Goal: Task Accomplishment & Management: Manage account settings

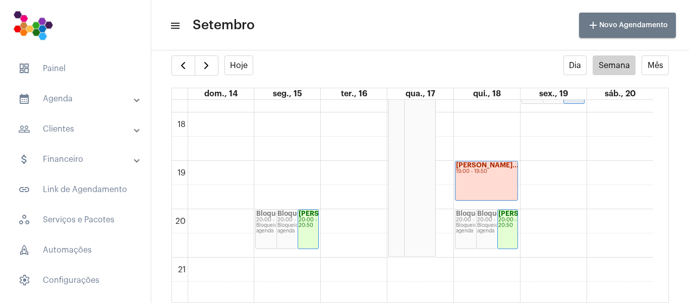
scroll to position [859, 0]
click at [205, 69] on span "button" at bounding box center [206, 66] width 12 height 12
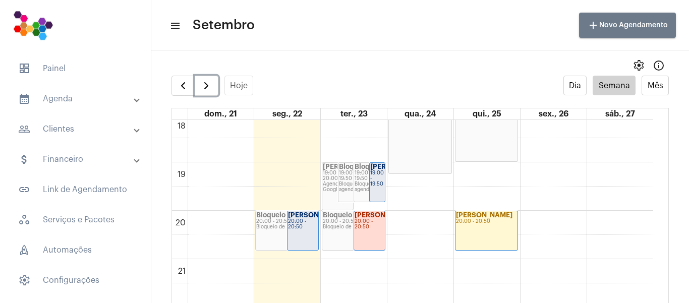
scroll to position [908, 0]
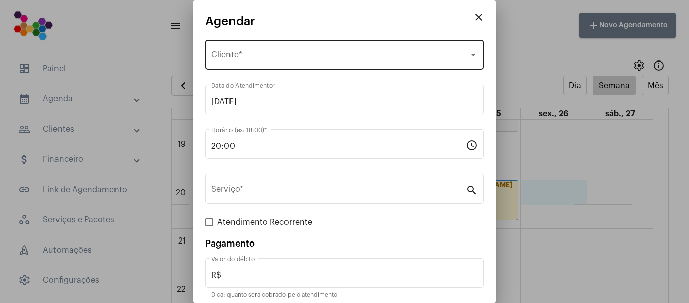
click at [268, 50] on div "Selecione o Cliente Cliente *" at bounding box center [344, 54] width 266 height 32
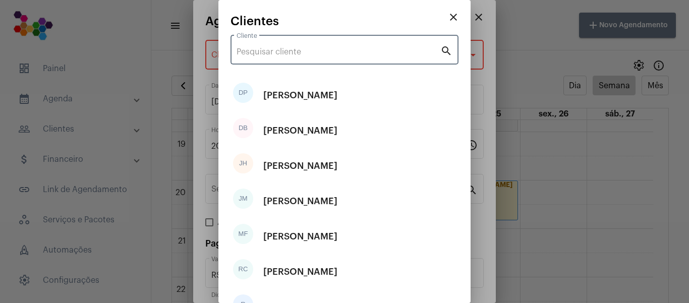
click at [283, 53] on input "Cliente" at bounding box center [339, 51] width 204 height 9
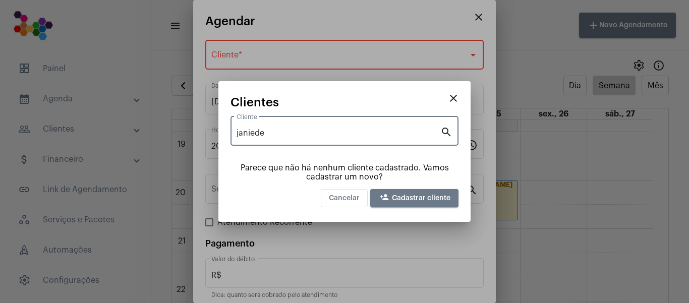
click at [310, 135] on input "janiede" at bounding box center [339, 133] width 204 height 9
type input "j"
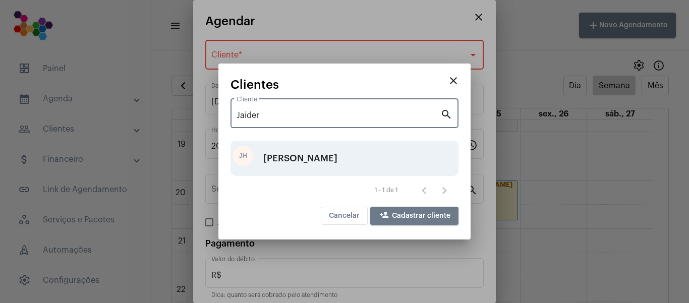
type input "Jaider"
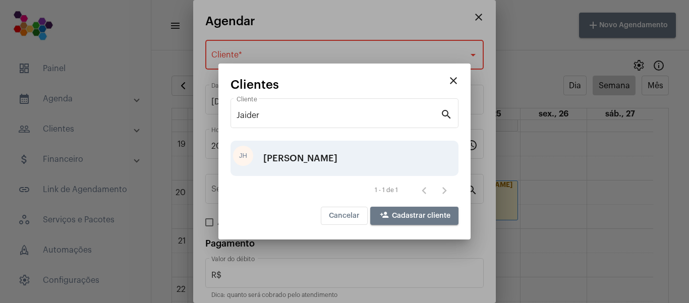
click at [310, 161] on div "[PERSON_NAME]" at bounding box center [300, 158] width 74 height 30
type input "R$ 100"
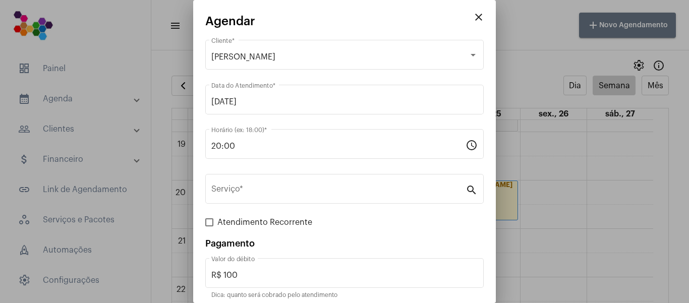
scroll to position [22, 0]
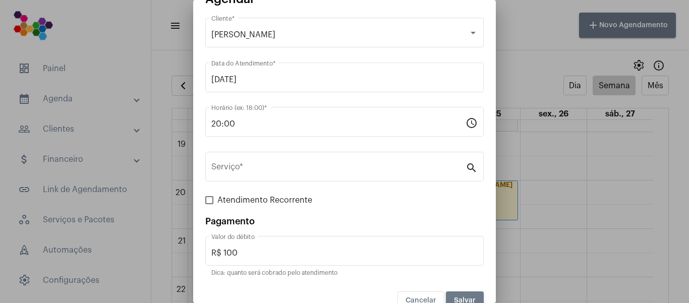
click at [212, 201] on span at bounding box center [209, 200] width 8 height 8
click at [209, 204] on input "Atendimento Recorrente" at bounding box center [209, 204] width 1 height 1
checkbox input "true"
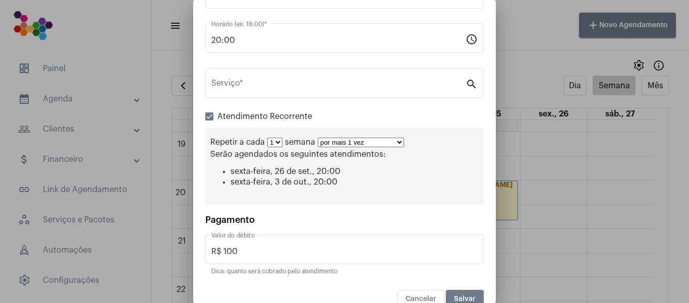
scroll to position [123, 0]
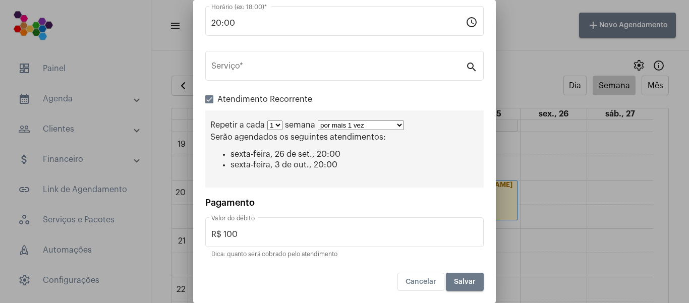
click at [359, 127] on select "por mais 1 vez por mais 2 vezes por mais 3 vezes por mais 4 vezes por mais 5 ve…" at bounding box center [361, 126] width 86 height 10
select select "10: 0"
click at [318, 121] on select "por mais 1 vez por mais 2 vezes por mais 3 vezes por mais 4 vezes por mais 5 ve…" at bounding box center [361, 126] width 86 height 10
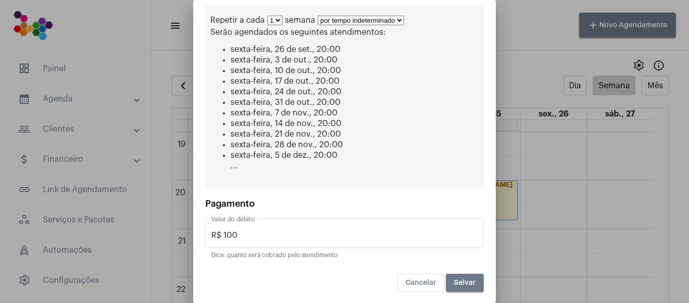
scroll to position [230, 0]
click at [454, 284] on span "Salvar" at bounding box center [465, 282] width 22 height 7
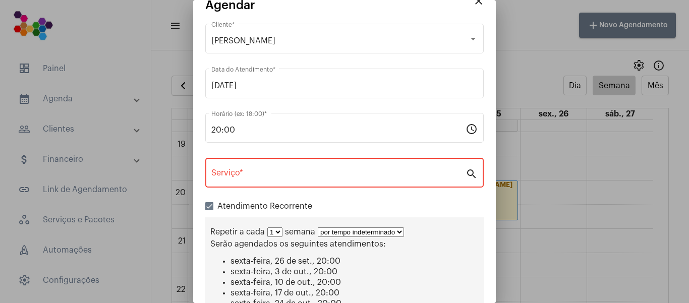
scroll to position [0, 0]
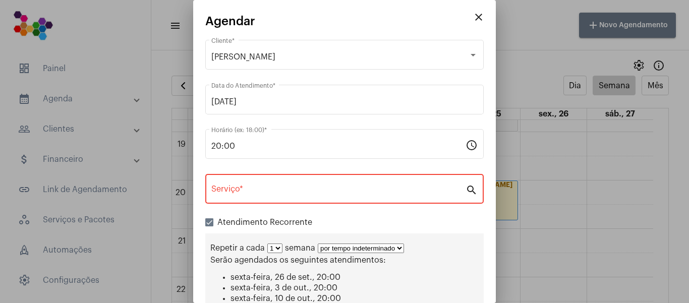
click at [259, 180] on div "Serviço *" at bounding box center [338, 188] width 254 height 32
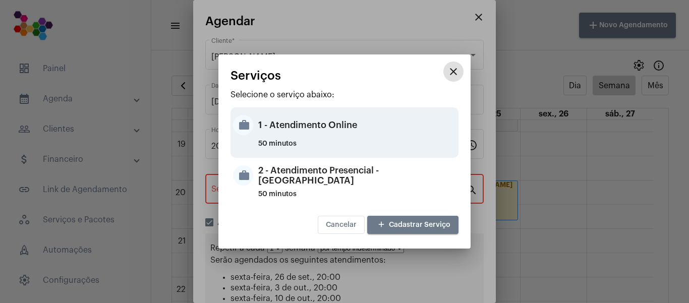
click at [297, 120] on div "1 - Atendimento Online" at bounding box center [357, 125] width 198 height 30
type input "1 - Atendimento Online"
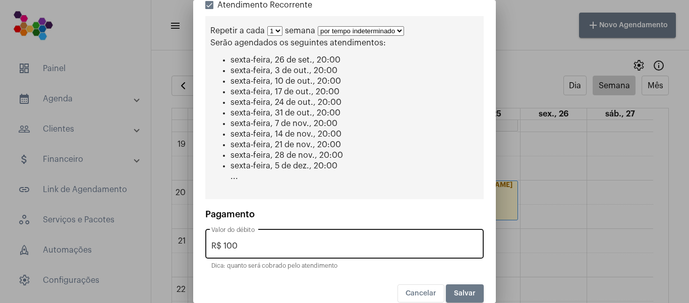
scroll to position [230, 0]
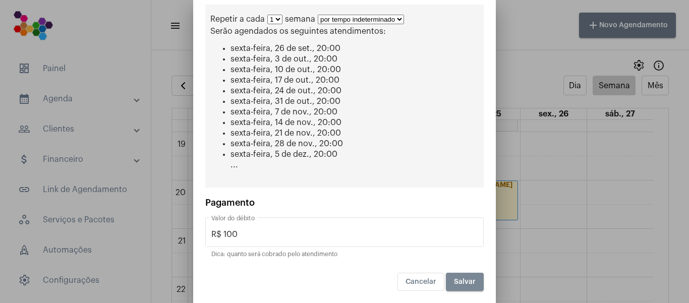
click at [454, 283] on span "Salvar" at bounding box center [465, 282] width 22 height 7
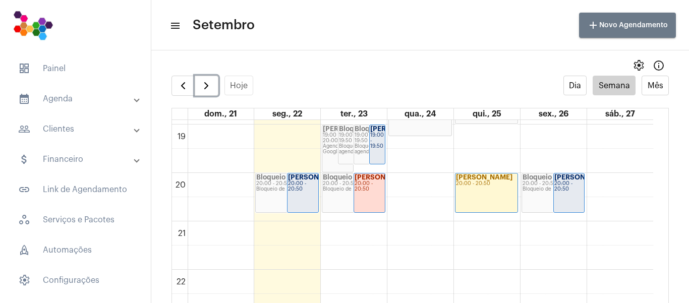
scroll to position [959, 0]
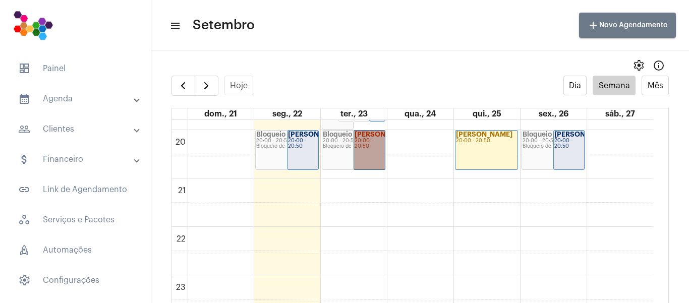
drag, startPoint x: 376, startPoint y: 145, endPoint x: 369, endPoint y: 150, distance: 7.9
click at [369, 150] on link "[PERSON_NAME]... 20:00 - 20:50" at bounding box center [370, 150] width 32 height 40
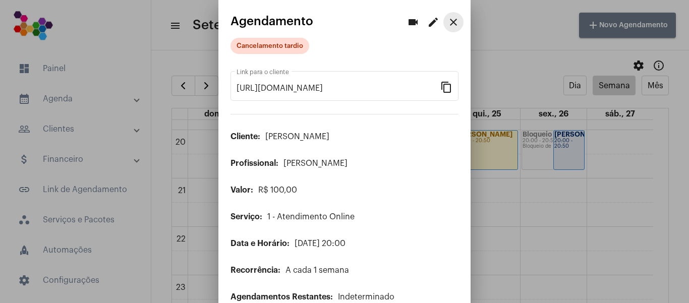
click at [448, 24] on mat-icon "close" at bounding box center [454, 22] width 12 height 12
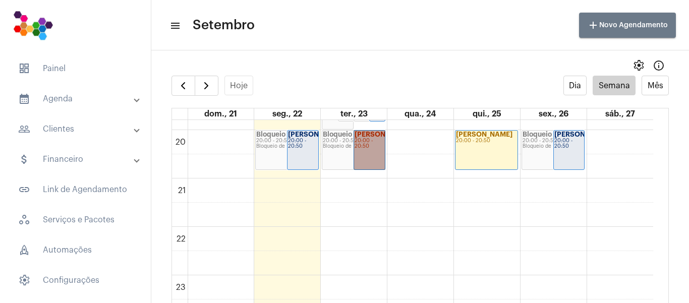
click at [368, 144] on link "[PERSON_NAME]... 20:00 - 20:50" at bounding box center [370, 150] width 32 height 40
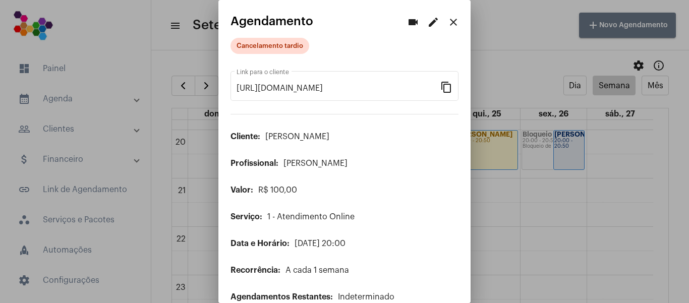
click at [427, 24] on mat-icon "edit" at bounding box center [433, 22] width 12 height 12
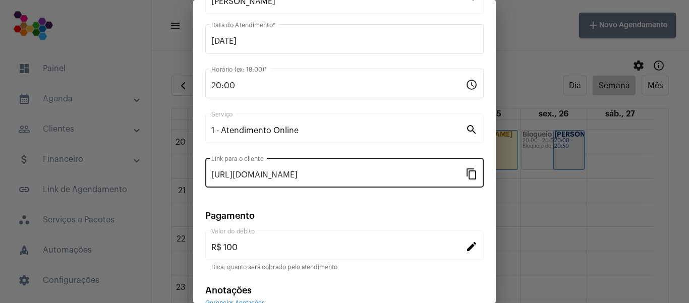
scroll to position [131, 0]
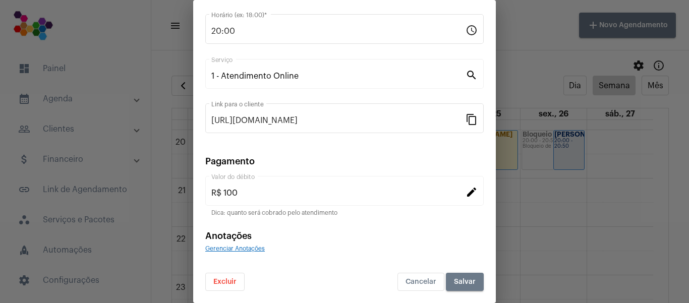
click at [222, 281] on span "Excluir" at bounding box center [224, 282] width 23 height 7
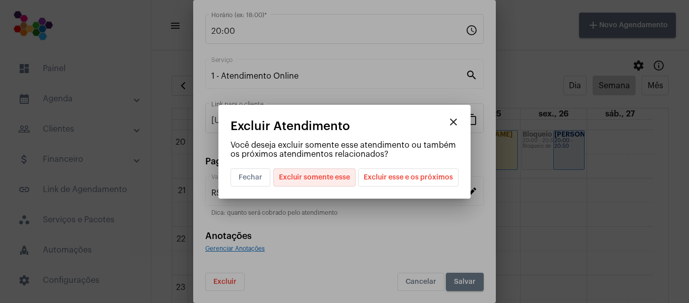
click at [294, 177] on span "Excluir somente esse" at bounding box center [314, 177] width 71 height 17
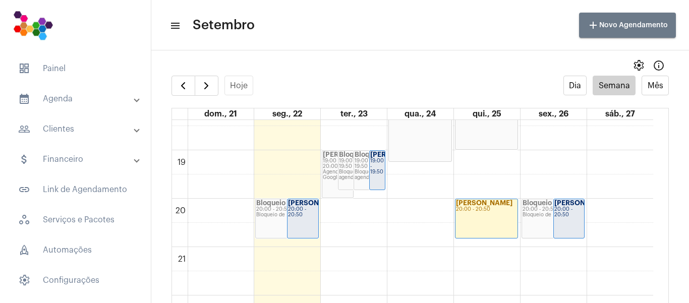
scroll to position [908, 0]
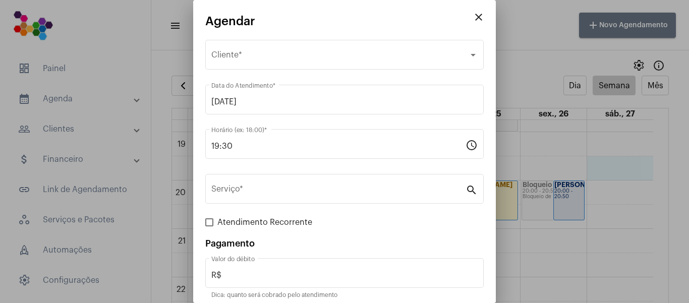
click at [621, 245] on div at bounding box center [344, 151] width 689 height 303
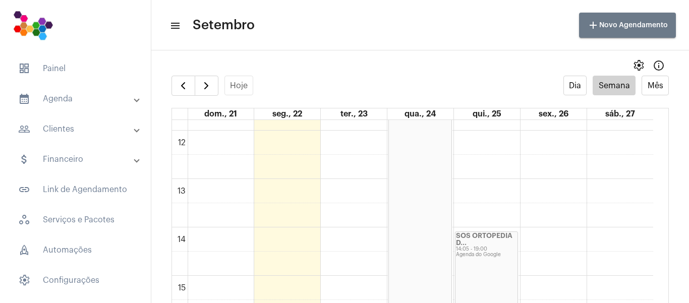
scroll to position [555, 0]
